Goal: Browse casually

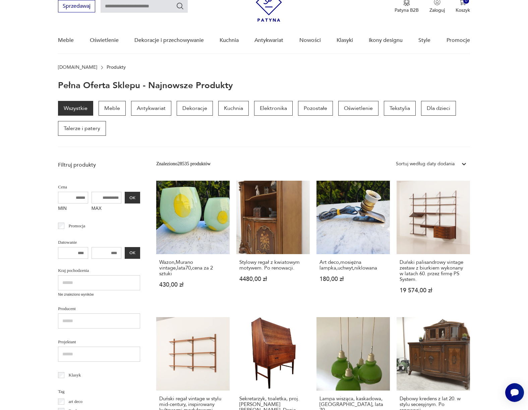
click at [256, 222] on link "Stylowy regał z kwiatowym motywem. Po renowacji. 4480,00 zł" at bounding box center [272, 244] width 73 height 126
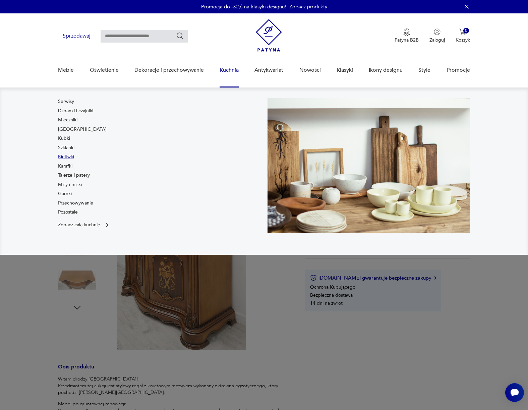
click at [64, 154] on link "Kieliszki" at bounding box center [66, 157] width 16 height 7
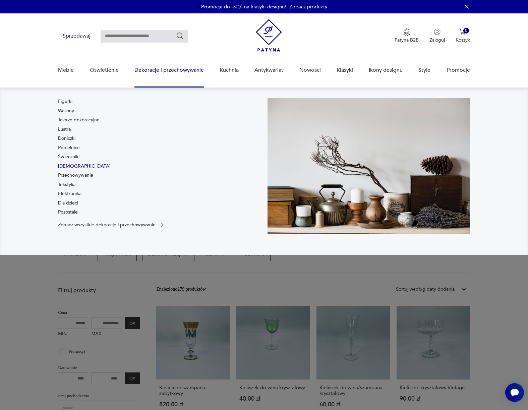
click at [72, 164] on link "[DEMOGRAPHIC_DATA]" at bounding box center [84, 166] width 53 height 7
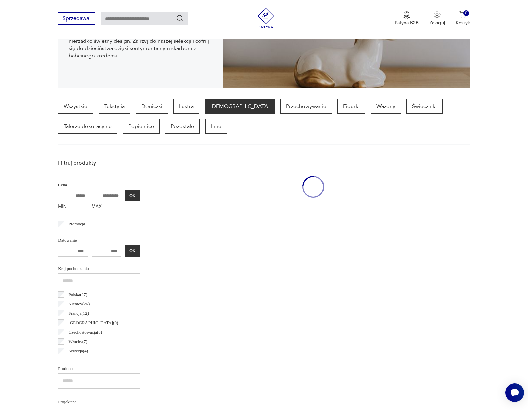
scroll to position [178, 0]
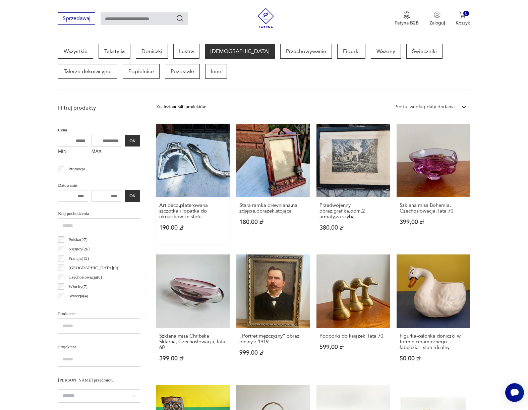
click at [189, 177] on link "Art deco,platerowana szczotka i łopatka do okruszków ze stołu 190,00 zł" at bounding box center [192, 184] width 73 height 120
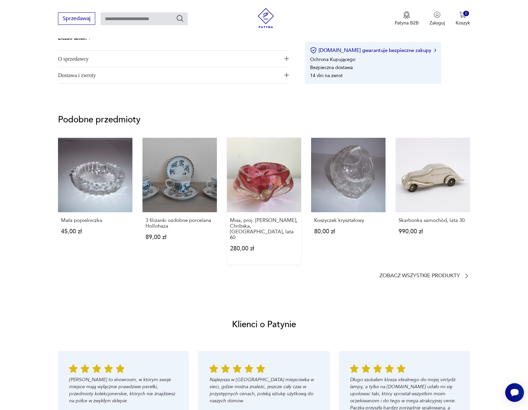
click at [240, 195] on link "Misa, proj. [PERSON_NAME], Chribska, Czechy, lata 60. 280,00 zł" at bounding box center [264, 201] width 74 height 127
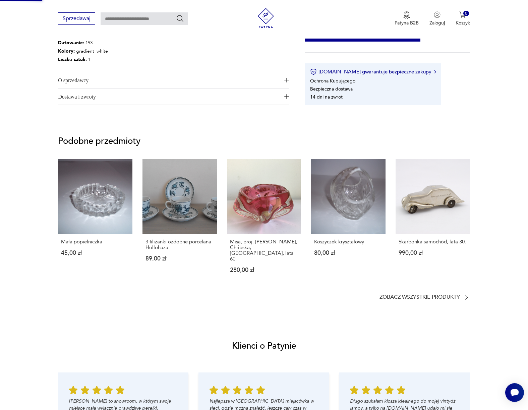
scroll to position [292, 0]
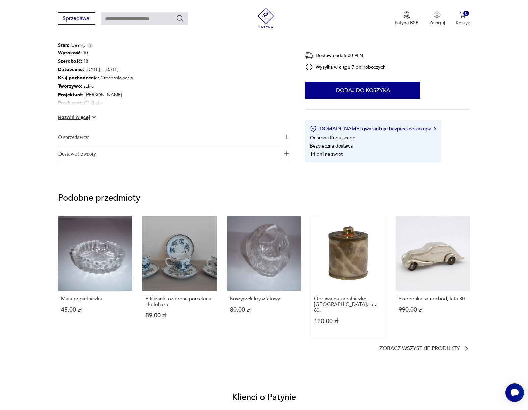
click at [352, 236] on link "Oprawa na zapalniczkę, [GEOGRAPHIC_DATA], lata 60. 120,00 zł" at bounding box center [348, 276] width 74 height 121
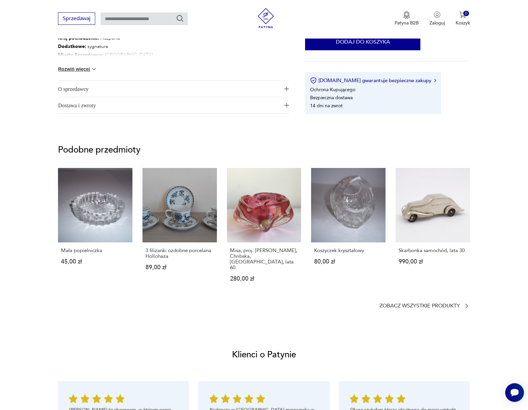
scroll to position [545, 0]
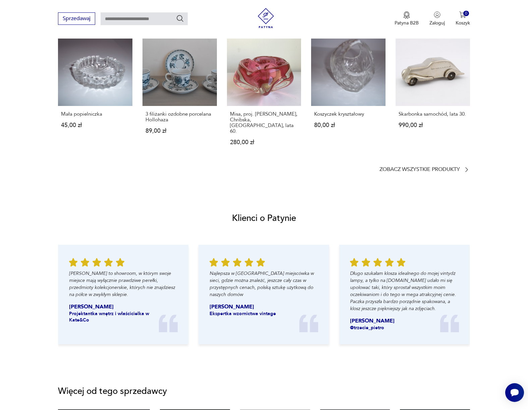
click at [379, 283] on p "Długo szukałam klosza idealnego do mojej vintydż lampy, a tylko na [DOMAIN_NAME…" at bounding box center [404, 291] width 109 height 42
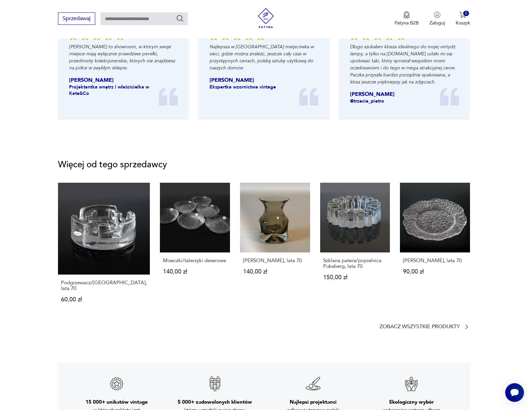
scroll to position [894, 0]
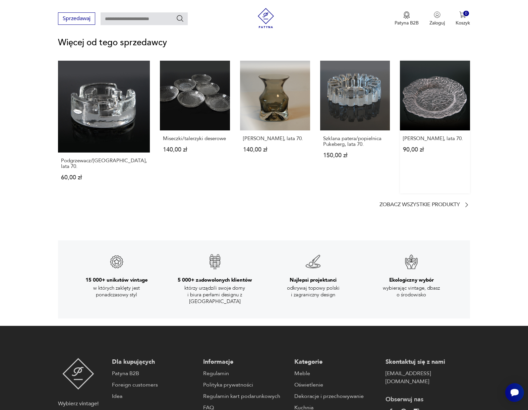
click at [408, 111] on link "[PERSON_NAME], lata 70. 90,00 zł" at bounding box center [435, 127] width 70 height 133
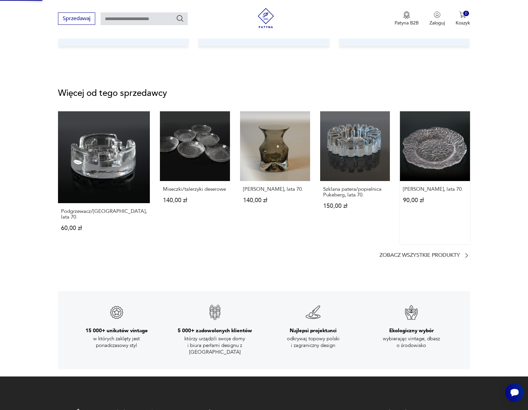
scroll to position [446, 0]
